Goal: Information Seeking & Learning: Check status

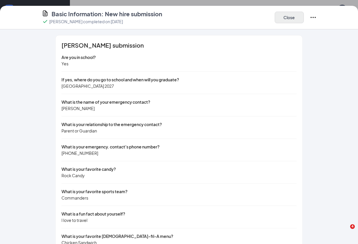
click at [294, 17] on button "Close" at bounding box center [288, 18] width 29 height 12
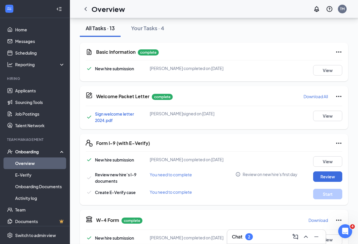
scroll to position [103, 0]
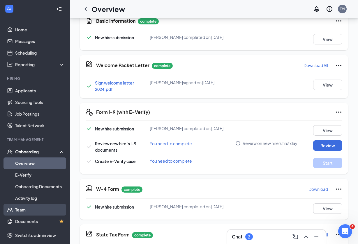
click at [26, 209] on link "Team" at bounding box center [40, 210] width 50 height 12
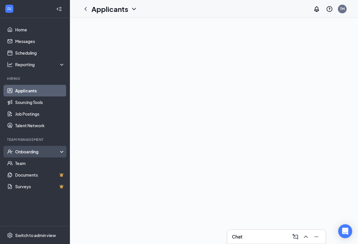
click at [33, 149] on div "Onboarding" at bounding box center [37, 152] width 45 height 6
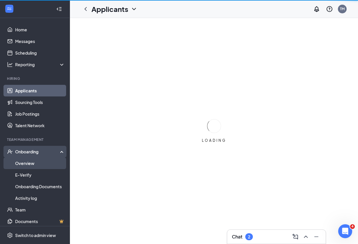
click at [36, 160] on link "Overview" at bounding box center [40, 164] width 50 height 12
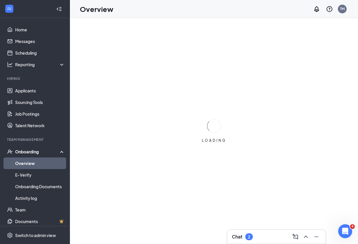
click at [35, 164] on link "Overview" at bounding box center [40, 164] width 50 height 12
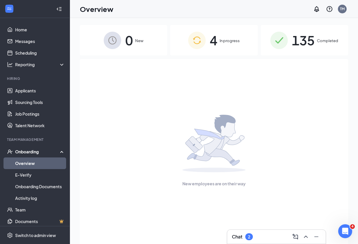
click at [304, 38] on span "135" at bounding box center [303, 40] width 23 height 20
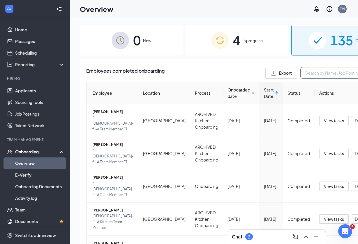
click at [300, 73] on input "text" at bounding box center [343, 73] width 87 height 12
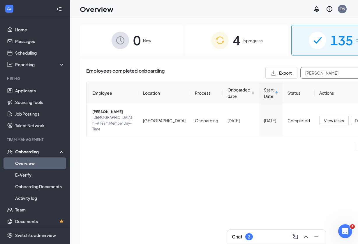
type input "Emmett"
drag, startPoint x: 278, startPoint y: 73, endPoint x: 97, endPoint y: 116, distance: 185.9
click at [97, 115] on span "Emmett Ilnicki" at bounding box center [112, 112] width 41 height 6
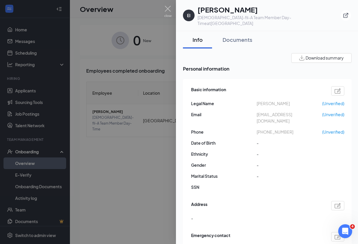
click at [240, 36] on div "Documents" at bounding box center [237, 39] width 30 height 7
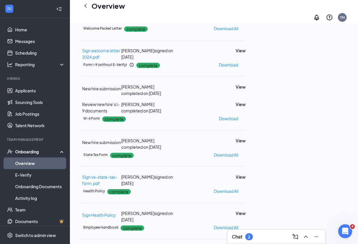
scroll to position [60, 0]
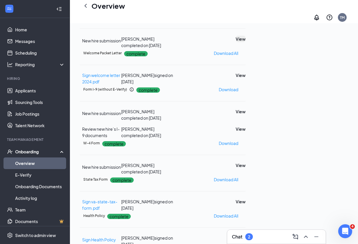
click at [245, 42] on button "View" at bounding box center [240, 39] width 10 height 6
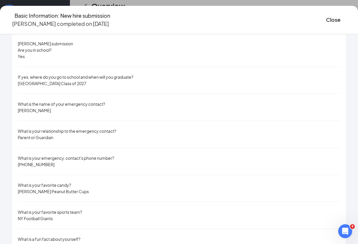
scroll to position [9, 0]
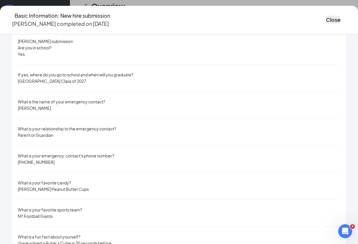
click at [326, 17] on button "Close" at bounding box center [333, 20] width 15 height 8
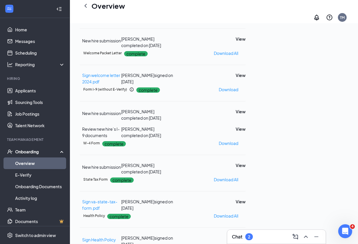
scroll to position [103, 0]
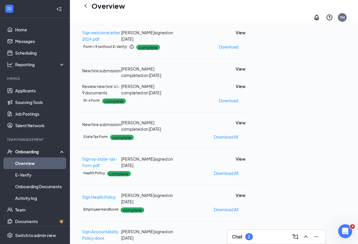
click at [36, 169] on link "Overview" at bounding box center [40, 164] width 50 height 12
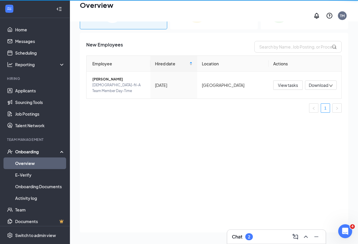
scroll to position [26, 0]
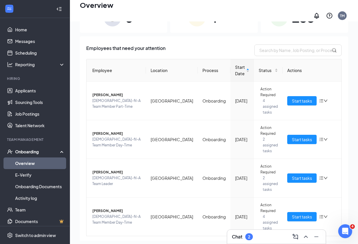
click at [299, 25] on div "135 Completed" at bounding box center [303, 17] width 87 height 31
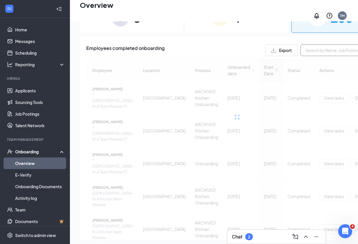
click at [300, 50] on input "text" at bounding box center [343, 51] width 87 height 12
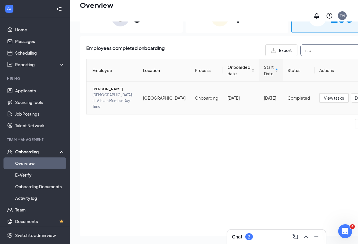
type input "nic"
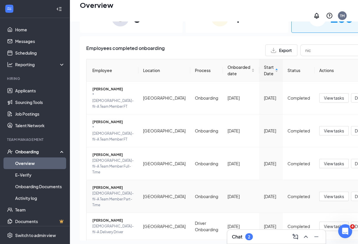
click at [102, 191] on span "Nicolas Ewald" at bounding box center [112, 188] width 41 height 6
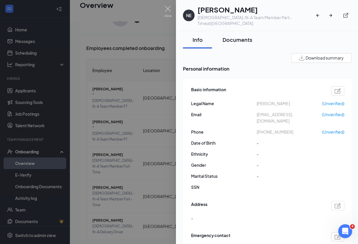
click at [236, 36] on div "Documents" at bounding box center [237, 39] width 30 height 7
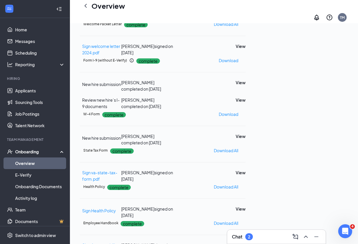
scroll to position [87, 0]
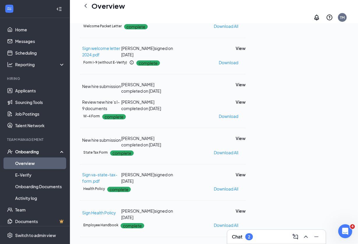
click at [245, 15] on button "View" at bounding box center [240, 12] width 10 height 6
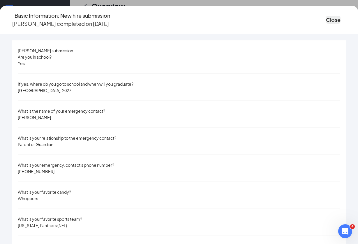
click at [326, 16] on button "Close" at bounding box center [333, 20] width 15 height 8
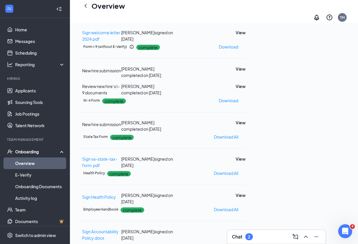
click at [31, 160] on link "Overview" at bounding box center [40, 164] width 50 height 12
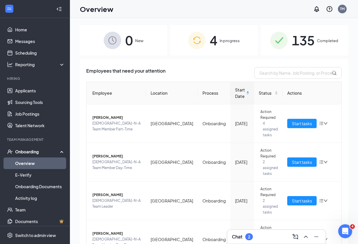
scroll to position [-2, 0]
click at [303, 40] on span "135" at bounding box center [303, 40] width 23 height 20
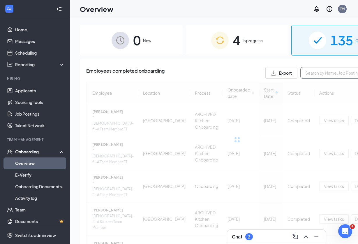
click at [300, 73] on input "text" at bounding box center [343, 73] width 87 height 12
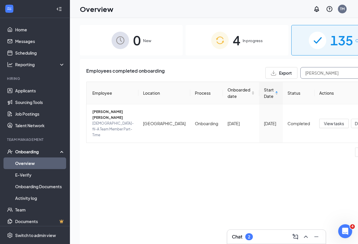
type input "Kennedy"
drag, startPoint x: 259, startPoint y: 84, endPoint x: 99, endPoint y: 119, distance: 163.5
click at [99, 119] on span "Kennedy Dickerson-Bell" at bounding box center [112, 115] width 41 height 12
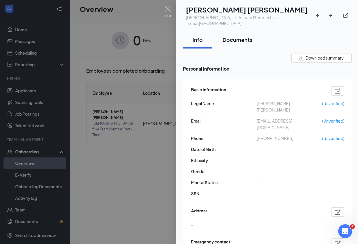
click at [236, 36] on div "Documents" at bounding box center [237, 39] width 30 height 7
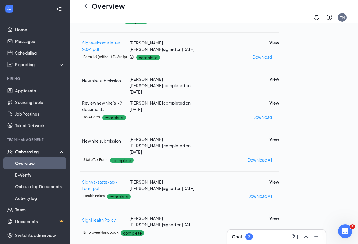
scroll to position [99, 0]
click at [279, 3] on button "View" at bounding box center [274, 0] width 10 height 6
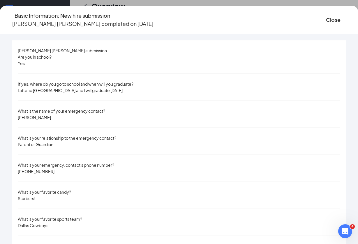
click at [252, 5] on div "Basic Information: New hire submission Kennedy Dickerson-Bell completed on May …" at bounding box center [179, 122] width 358 height 244
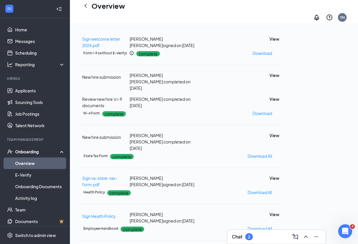
click at [27, 166] on link "Overview" at bounding box center [40, 164] width 50 height 12
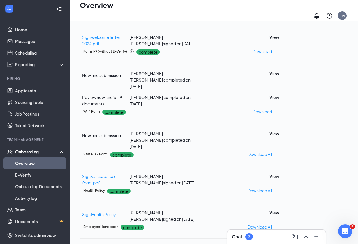
scroll to position [26, 0]
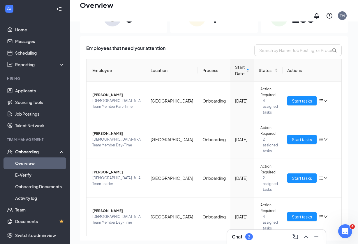
click at [298, 26] on div "135 Completed" at bounding box center [303, 17] width 87 height 31
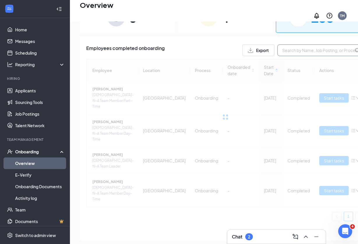
click at [292, 47] on input "text" at bounding box center [320, 51] width 87 height 12
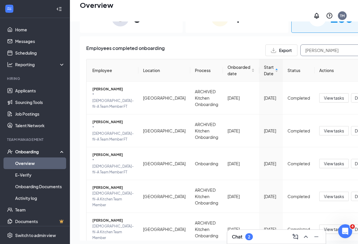
type input "loren"
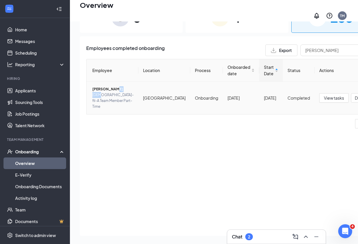
click at [100, 94] on div "Loren Brown Chick-fil-A Team Member Part-Time" at bounding box center [112, 97] width 41 height 23
click at [99, 89] on div at bounding box center [179, 122] width 358 height 244
click at [99, 92] on span "Loren Brown" at bounding box center [112, 89] width 41 height 6
click at [98, 88] on div at bounding box center [179, 122] width 358 height 244
click at [94, 89] on span "Loren Brown" at bounding box center [112, 89] width 41 height 6
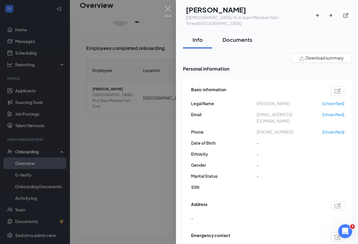
click at [232, 36] on div "Documents" at bounding box center [237, 39] width 30 height 7
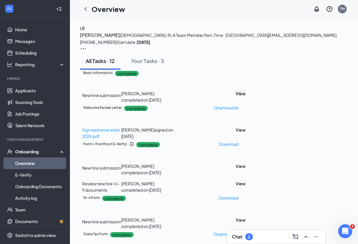
click at [245, 97] on button "View" at bounding box center [240, 93] width 10 height 6
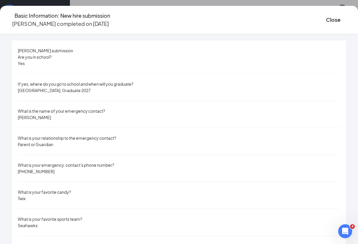
click at [327, 1] on div "Basic Information: New hire submission Loren Brown completed on Jun 14, 2025 Cl…" at bounding box center [179, 122] width 358 height 244
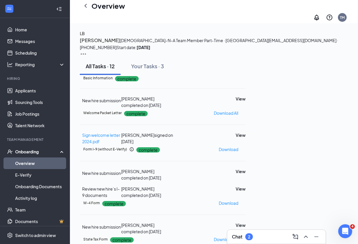
scroll to position [103, 0]
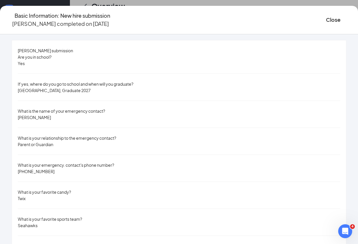
click at [84, 5] on div "Basic Information: New hire submission Loren Brown completed on Jun 14, 2025 Cl…" at bounding box center [179, 122] width 358 height 244
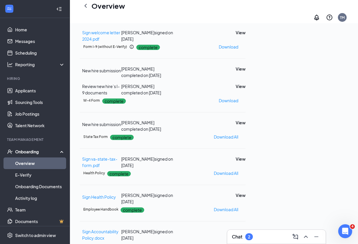
click at [44, 164] on link "Overview" at bounding box center [40, 164] width 50 height 12
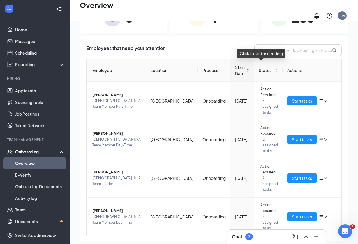
click at [316, 19] on div "135 Completed" at bounding box center [303, 17] width 87 height 31
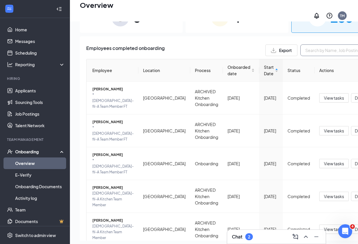
click at [300, 48] on input "text" at bounding box center [343, 51] width 87 height 12
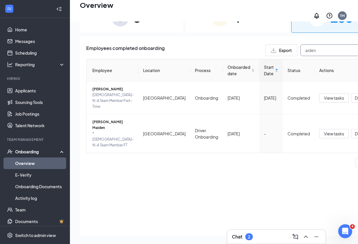
type input "Aiden"
drag, startPoint x: 294, startPoint y: 48, endPoint x: 95, endPoint y: 92, distance: 204.3
click at [95, 92] on span "Aiden Wates-Gee" at bounding box center [112, 89] width 41 height 6
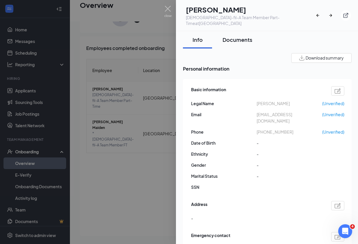
click at [234, 38] on button "Documents" at bounding box center [236, 39] width 41 height 17
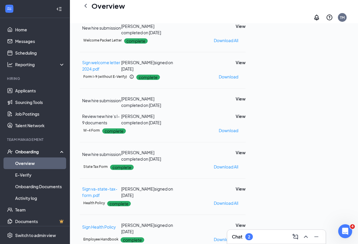
scroll to position [35, 0]
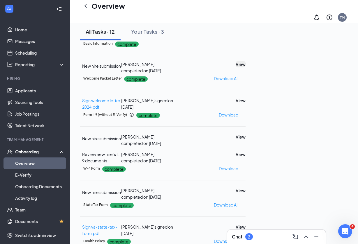
click at [245, 68] on button "View" at bounding box center [240, 64] width 10 height 6
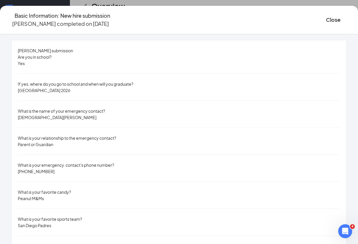
click at [87, 5] on div "Basic Information: New hire submission Aiden Wates-Gee completed on Aug 9, 2024…" at bounding box center [179, 122] width 358 height 244
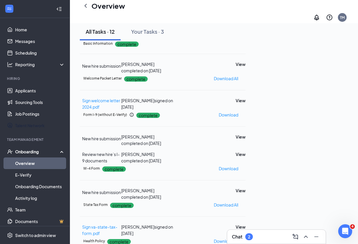
scroll to position [103, 0]
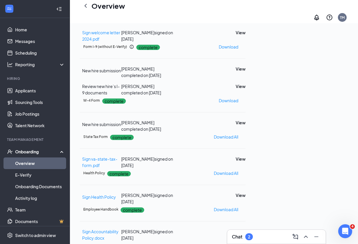
click at [29, 156] on div "Onboarding" at bounding box center [35, 152] width 70 height 12
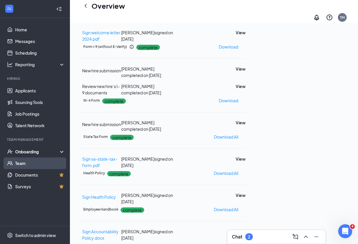
click at [26, 162] on link "Team" at bounding box center [40, 164] width 50 height 12
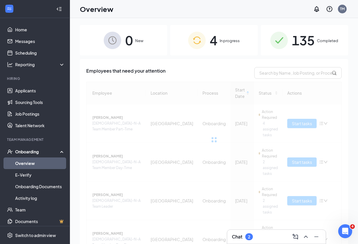
click at [290, 43] on div "135 Completed" at bounding box center [303, 40] width 87 height 31
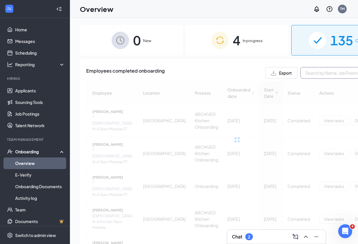
click at [300, 73] on input "text" at bounding box center [343, 73] width 87 height 12
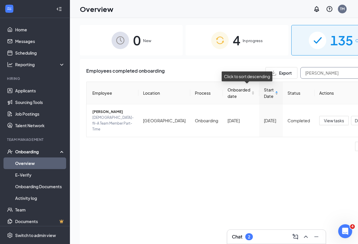
type input "Isabelle"
drag, startPoint x: 246, startPoint y: 94, endPoint x: 92, endPoint y: 119, distance: 155.7
click at [92, 115] on span "Isabelle Mercer" at bounding box center [112, 112] width 41 height 6
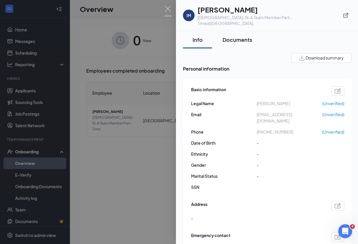
click at [243, 36] on div "Documents" at bounding box center [237, 39] width 30 height 7
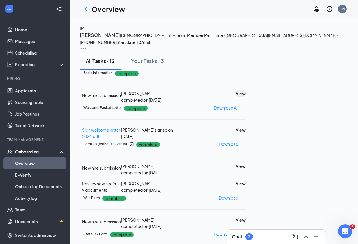
click at [245, 97] on button "View" at bounding box center [240, 93] width 10 height 6
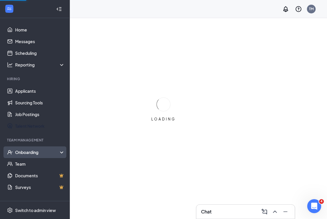
click at [25, 146] on li "Onboarding" at bounding box center [35, 152] width 70 height 12
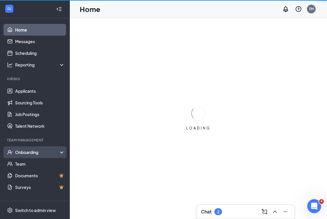
click at [25, 149] on div "Onboarding" at bounding box center [37, 152] width 45 height 6
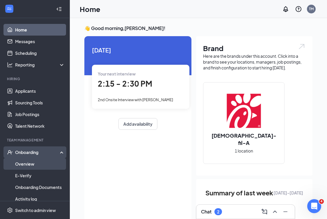
click at [28, 166] on link "Overview" at bounding box center [40, 164] width 50 height 12
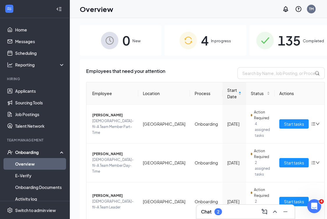
click at [214, 42] on span "In progress" at bounding box center [221, 41] width 20 height 6
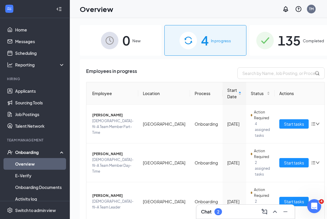
click at [264, 39] on div "135 Completed" at bounding box center [290, 40] width 82 height 31
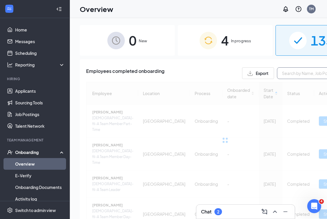
click at [277, 71] on input "text" at bounding box center [320, 73] width 87 height 12
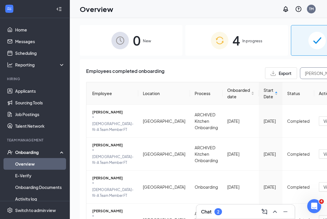
type input "[PERSON_NAME]"
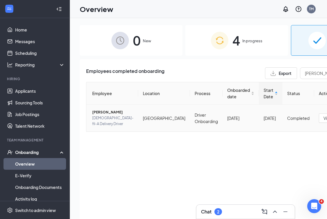
click at [97, 114] on span "[PERSON_NAME]" at bounding box center [112, 112] width 41 height 6
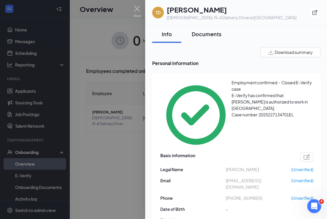
click at [211, 36] on div "Documents" at bounding box center [207, 33] width 30 height 7
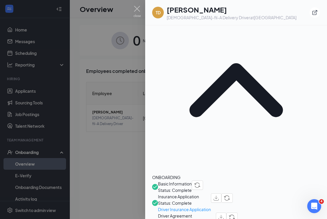
scroll to position [3, 0]
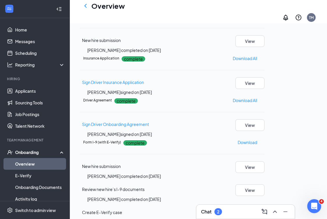
scroll to position [39, 0]
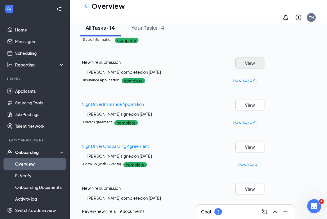
click at [264, 69] on button "View" at bounding box center [249, 63] width 29 height 12
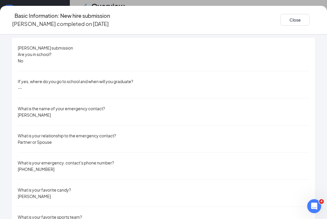
scroll to position [4, 0]
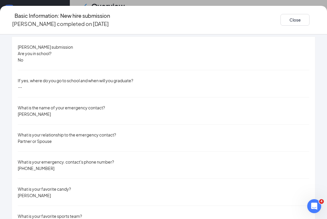
click at [228, 2] on div "Basic Information: New hire submission [PERSON_NAME] completed on [DATE] Close …" at bounding box center [163, 109] width 327 height 219
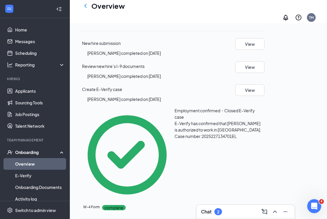
scroll to position [184, 0]
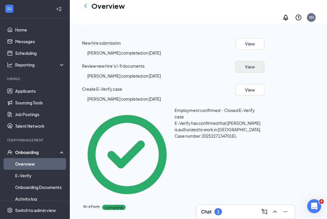
click at [264, 72] on button "View" at bounding box center [249, 67] width 29 height 12
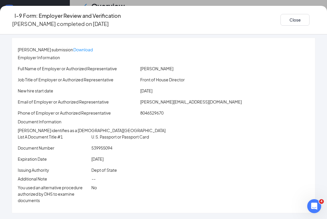
scroll to position [22, 0]
click at [204, 3] on div "I-9 Form: Employer Review and Verification [PERSON_NAME] completed on [DATE] Cl…" at bounding box center [163, 109] width 327 height 219
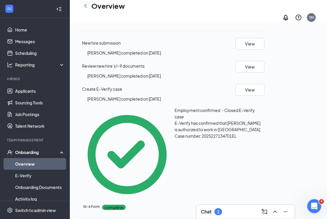
click at [287, 1] on div "Overview TM" at bounding box center [198, 11] width 257 height 23
